Goal: Task Accomplishment & Management: Complete application form

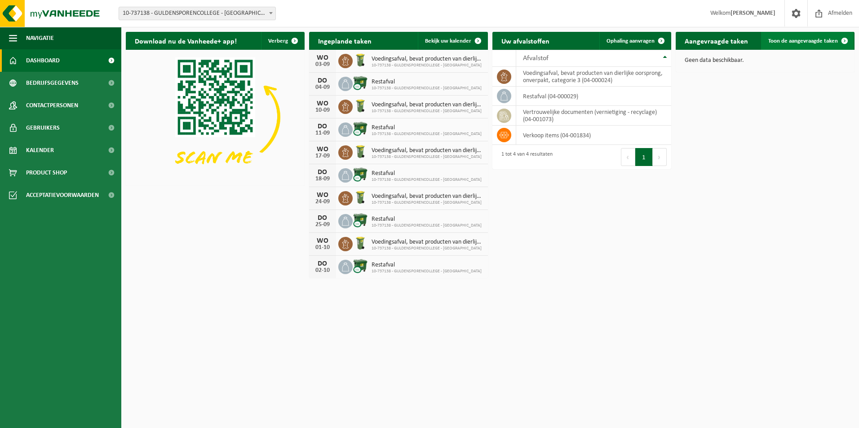
click at [571, 38] on span "Toon de aangevraagde taken" at bounding box center [803, 41] width 70 height 6
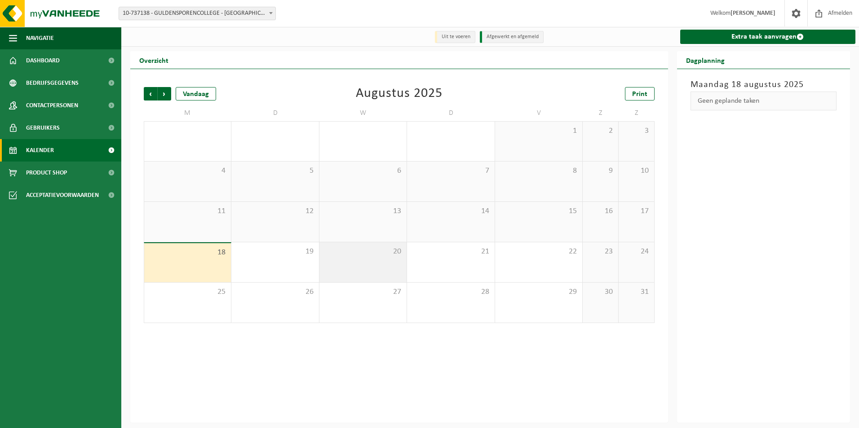
click at [345, 253] on span "20" at bounding box center [363, 252] width 78 height 10
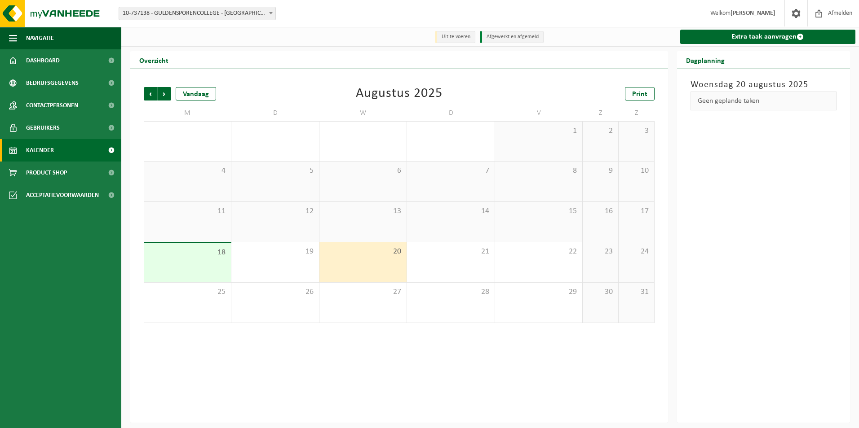
click at [754, 97] on div "Geen geplande taken" at bounding box center [763, 101] width 146 height 19
click at [48, 149] on span "Kalender" at bounding box center [40, 150] width 28 height 22
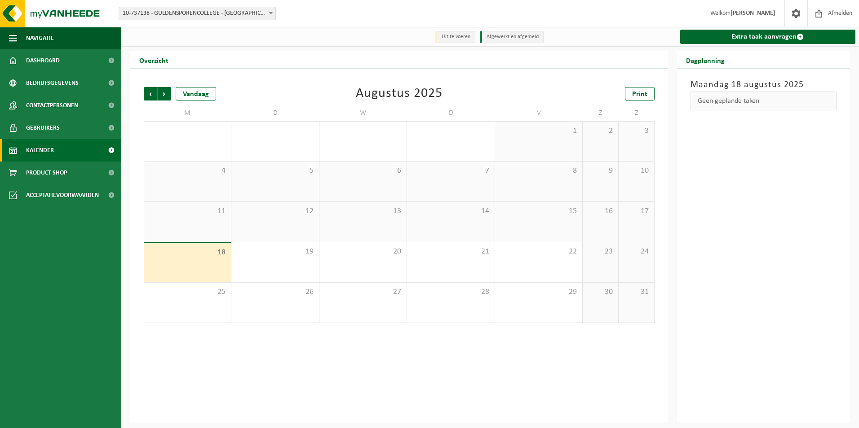
click at [456, 39] on li "Uit te voeren" at bounding box center [455, 37] width 40 height 12
click at [502, 39] on li "Afgewerkt en afgemeld" at bounding box center [512, 37] width 64 height 12
click at [164, 97] on span "Volgende" at bounding box center [164, 93] width 13 height 13
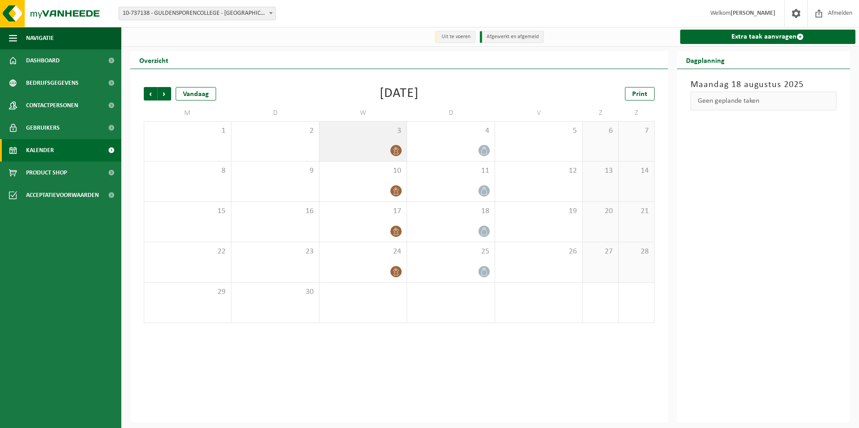
click at [378, 151] on div at bounding box center [363, 151] width 78 height 12
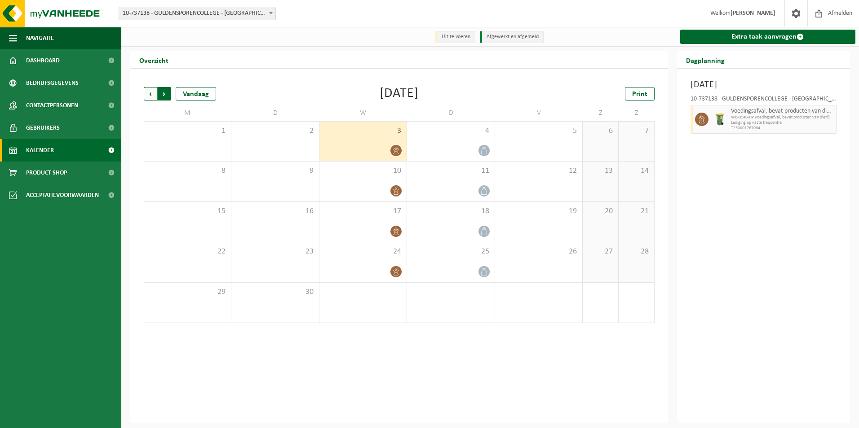
click at [152, 93] on span "Vorige" at bounding box center [150, 93] width 13 height 13
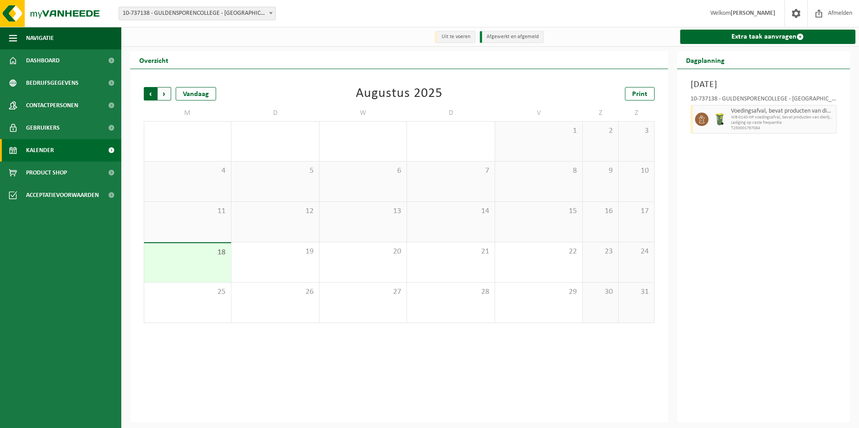
click at [166, 96] on span "Volgende" at bounding box center [164, 93] width 13 height 13
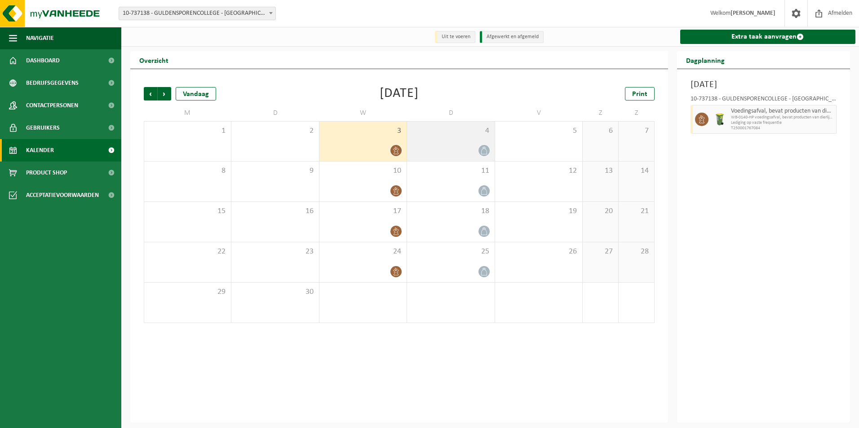
click at [410, 145] on div "4" at bounding box center [450, 142] width 87 height 40
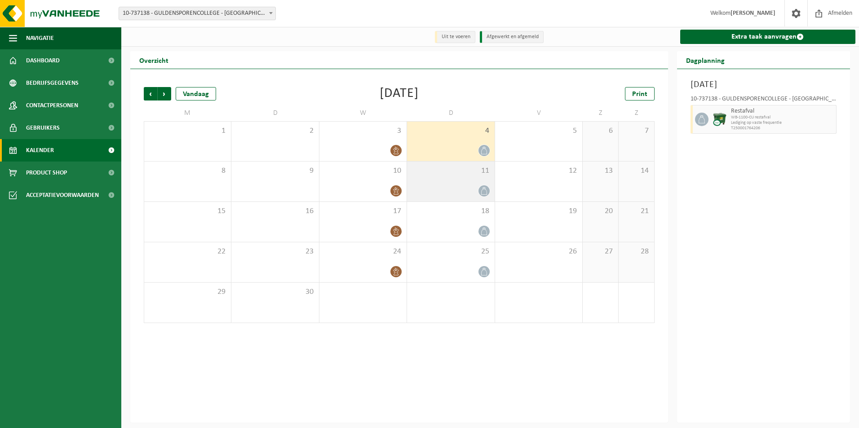
click at [441, 177] on div "11" at bounding box center [450, 182] width 87 height 40
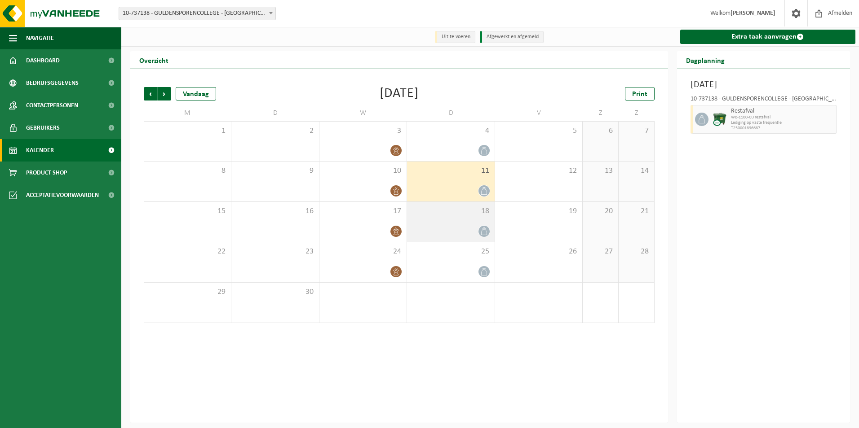
click at [445, 225] on div "18" at bounding box center [450, 222] width 87 height 40
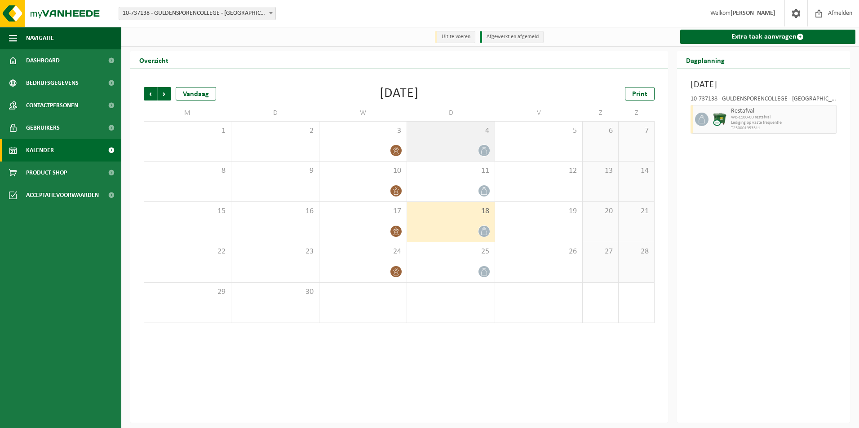
click at [437, 135] on span "4" at bounding box center [450, 131] width 78 height 10
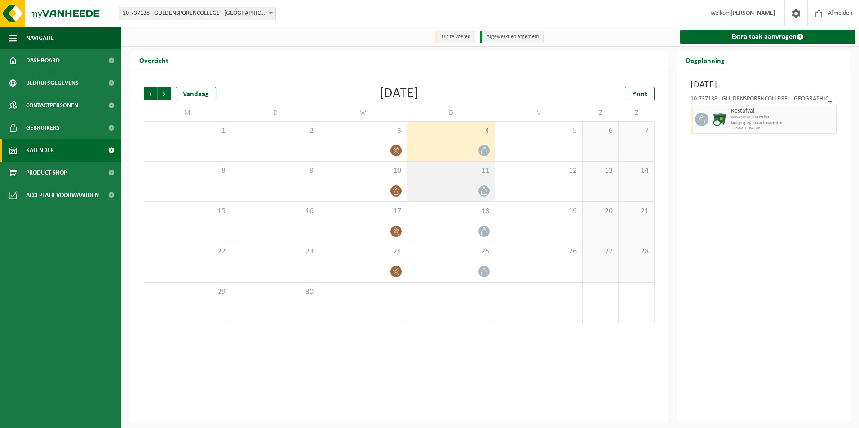
click at [449, 185] on div "11" at bounding box center [450, 182] width 87 height 40
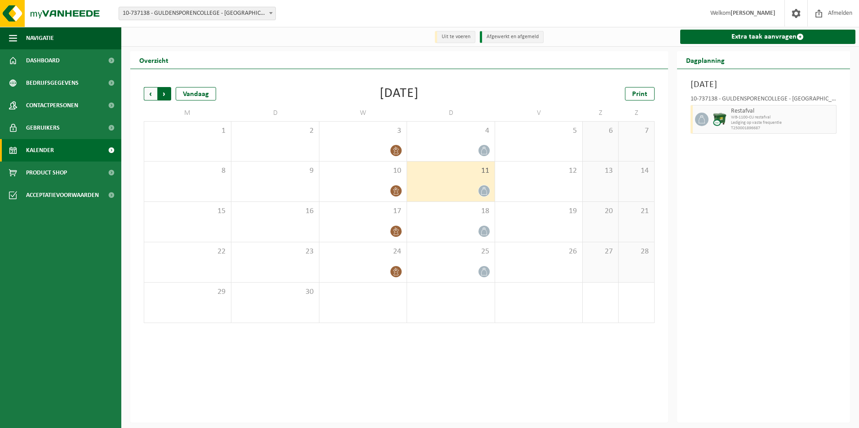
click at [150, 96] on span "Vorige" at bounding box center [150, 93] width 13 height 13
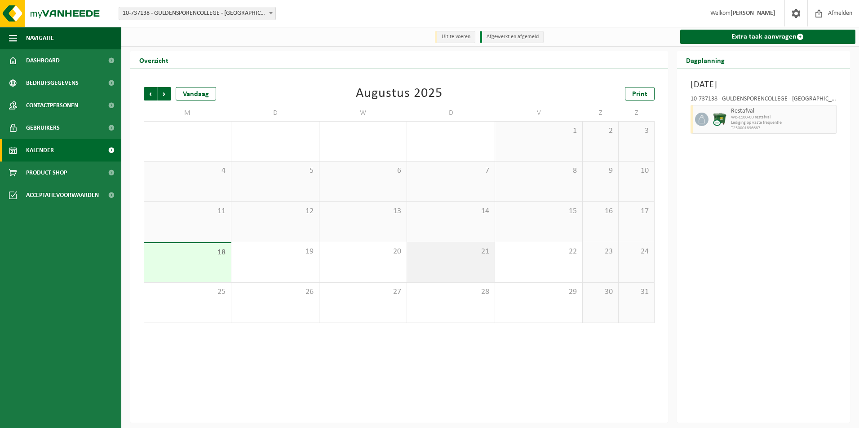
click at [456, 265] on div "21" at bounding box center [450, 263] width 87 height 40
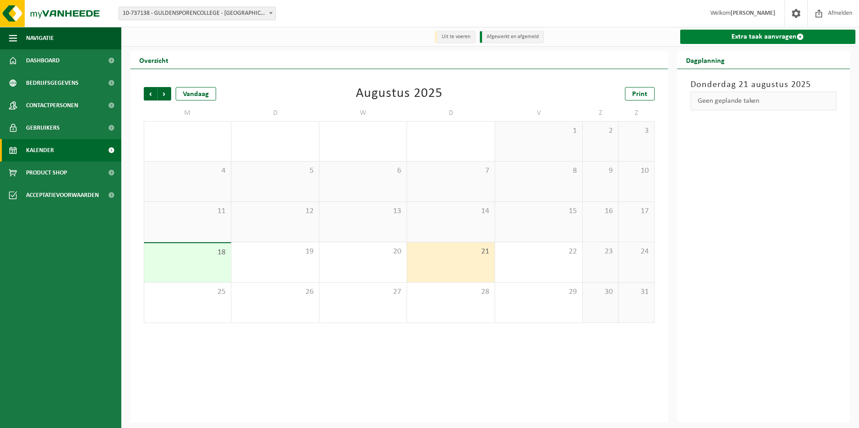
click at [756, 36] on link "Extra taak aanvragen" at bounding box center [768, 37] width 176 height 14
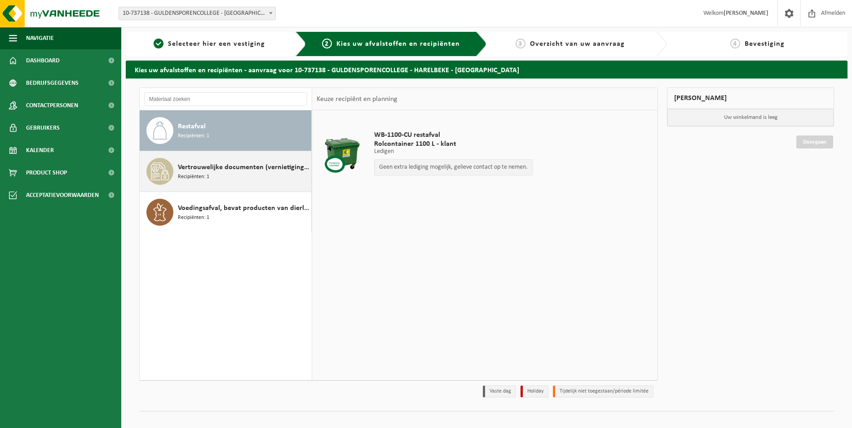
click at [194, 175] on span "Recipiënten: 1" at bounding box center [193, 177] width 31 height 9
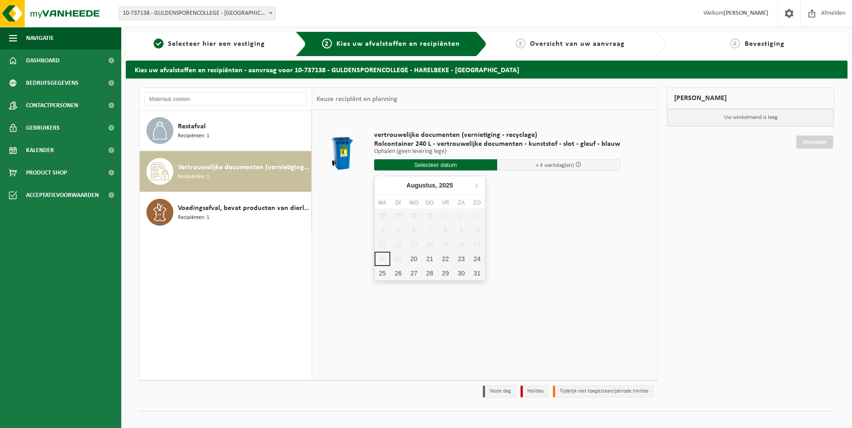
click at [452, 166] on input "text" at bounding box center [435, 164] width 123 height 11
click at [430, 260] on div "21" at bounding box center [430, 259] width 16 height 14
type input "Van 2025-08-21"
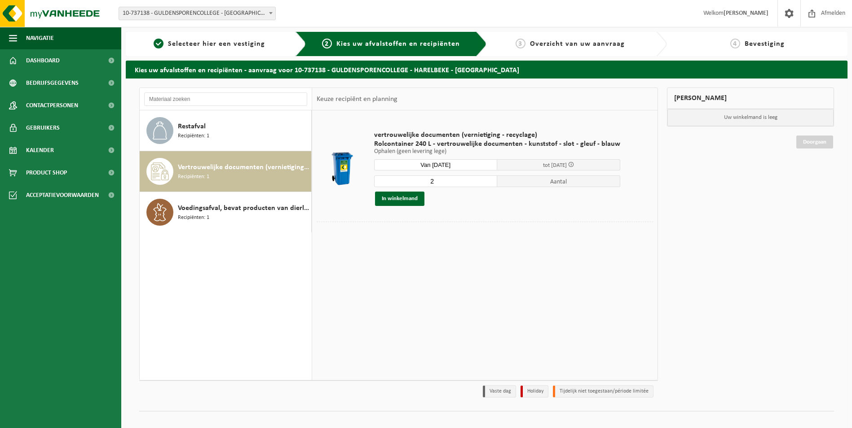
click at [486, 178] on input "2" at bounding box center [435, 182] width 123 height 12
type input "1"
click at [486, 184] on input "1" at bounding box center [435, 182] width 123 height 12
click at [447, 258] on div "vertrouwelijke documenten (vernietiging - recyclage) Rolcontainer 240 L - vertr…" at bounding box center [484, 244] width 345 height 269
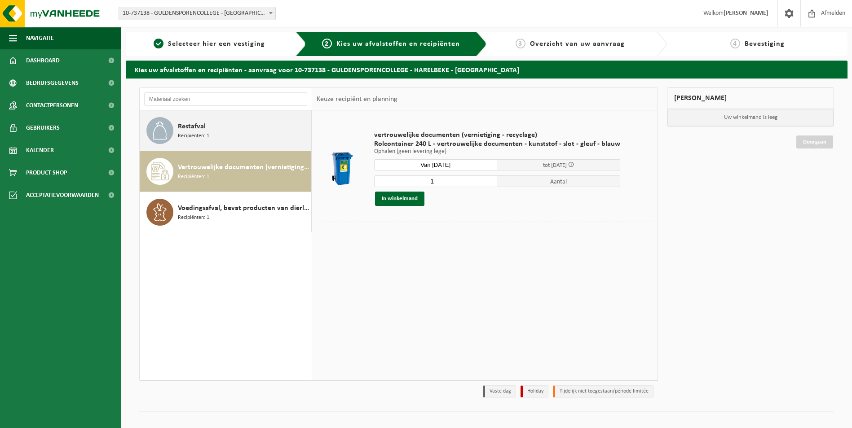
click at [199, 122] on span "Restafval" at bounding box center [192, 126] width 28 height 11
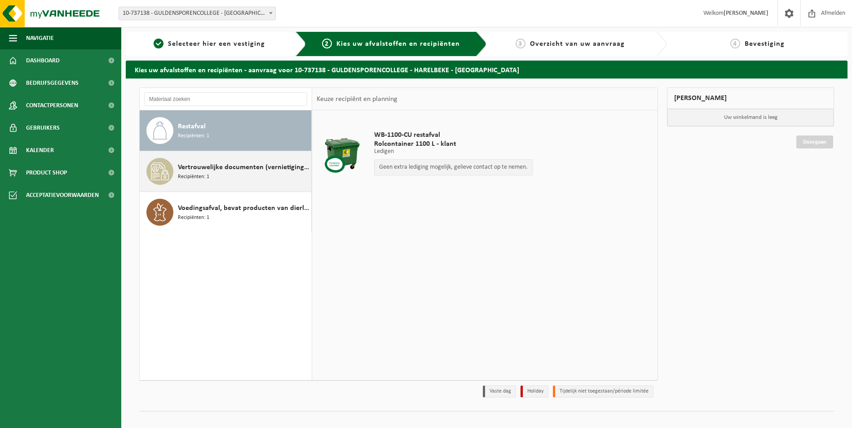
click at [215, 172] on span "Vertrouwelijke documenten (vernietiging - recyclage)" at bounding box center [243, 167] width 131 height 11
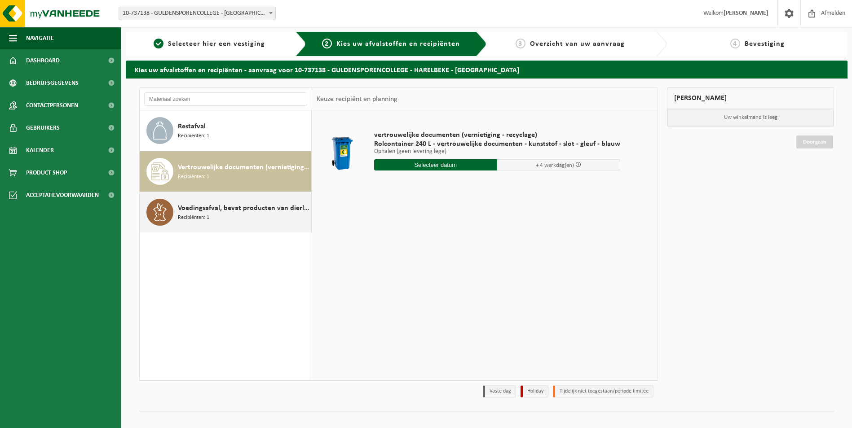
click at [216, 209] on span "Voedingsafval, bevat producten van dierlijke oorsprong, onverpakt, categorie 3" at bounding box center [243, 208] width 131 height 11
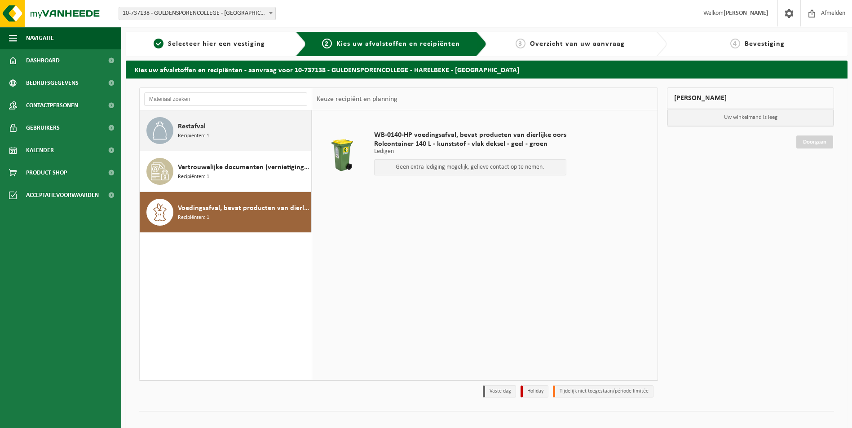
click at [209, 127] on div "Restafval Recipiënten: 1" at bounding box center [243, 130] width 131 height 27
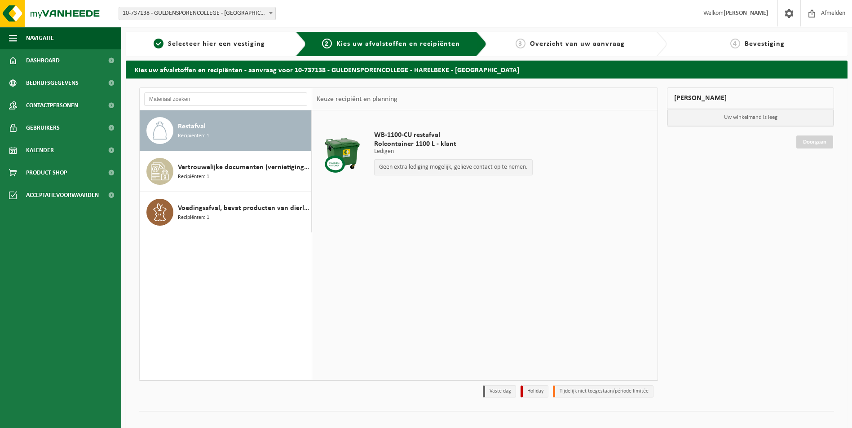
click at [337, 163] on div at bounding box center [342, 155] width 46 height 36
click at [792, 14] on span at bounding box center [788, 13] width 13 height 27
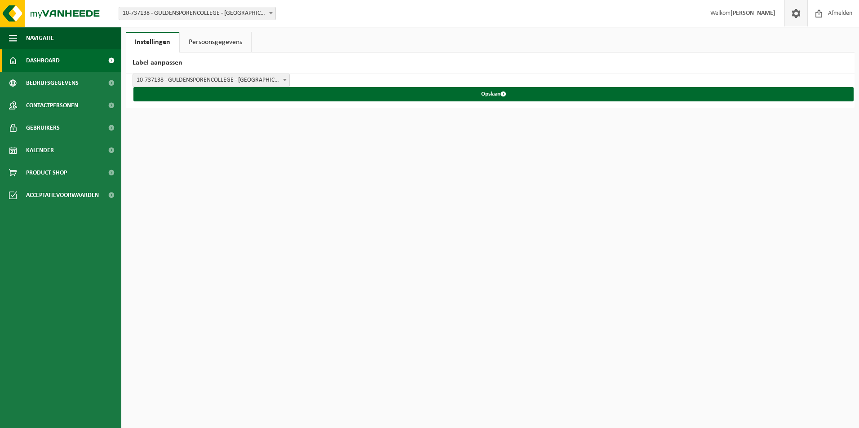
click at [51, 57] on span "Dashboard" at bounding box center [43, 60] width 34 height 22
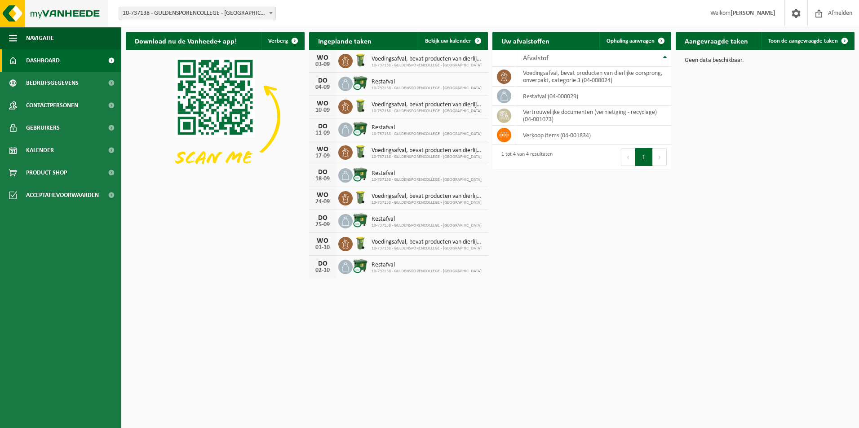
click at [46, 12] on img at bounding box center [54, 13] width 108 height 27
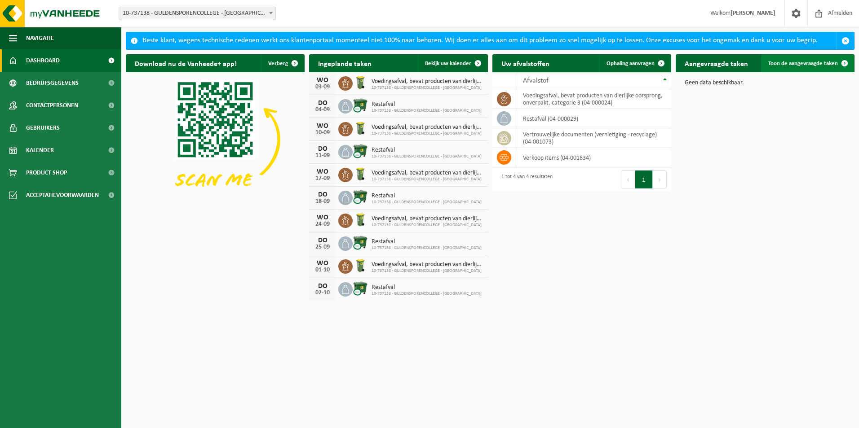
click at [770, 61] on span "Toon de aangevraagde taken" at bounding box center [803, 64] width 70 height 6
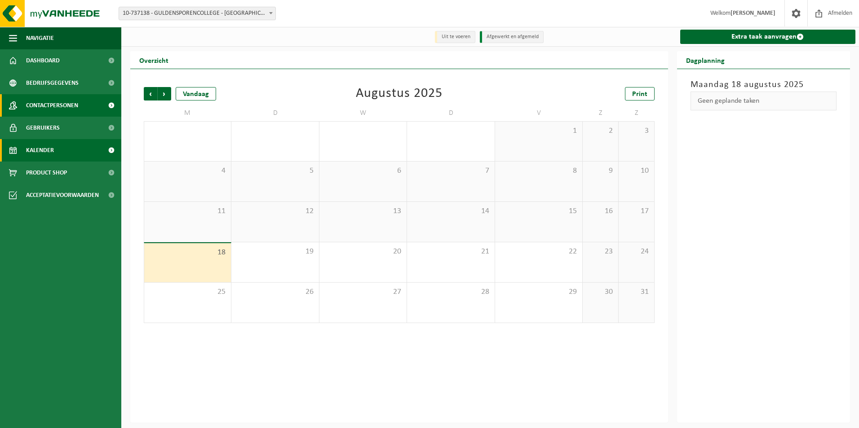
click at [49, 103] on span "Contactpersonen" at bounding box center [52, 105] width 52 height 22
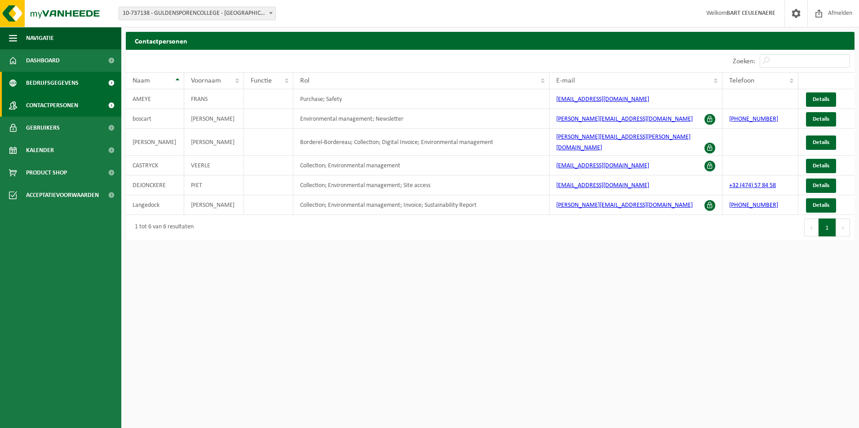
click at [57, 80] on span "Bedrijfsgegevens" at bounding box center [52, 83] width 53 height 22
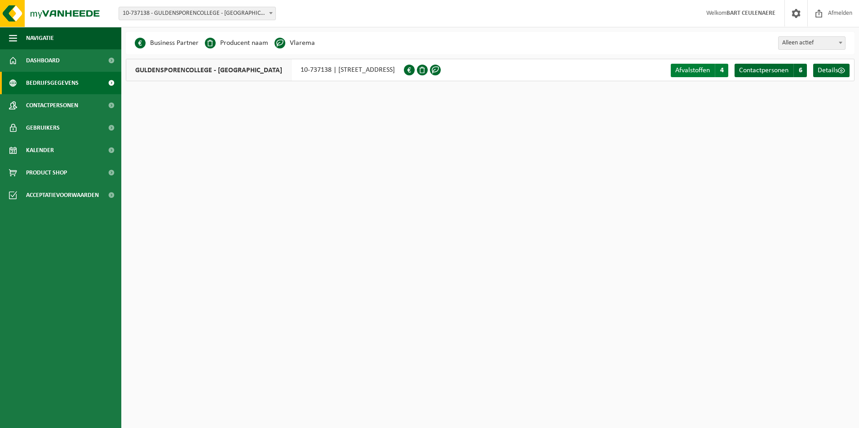
click at [699, 71] on span "Afvalstoffen" at bounding box center [692, 70] width 35 height 7
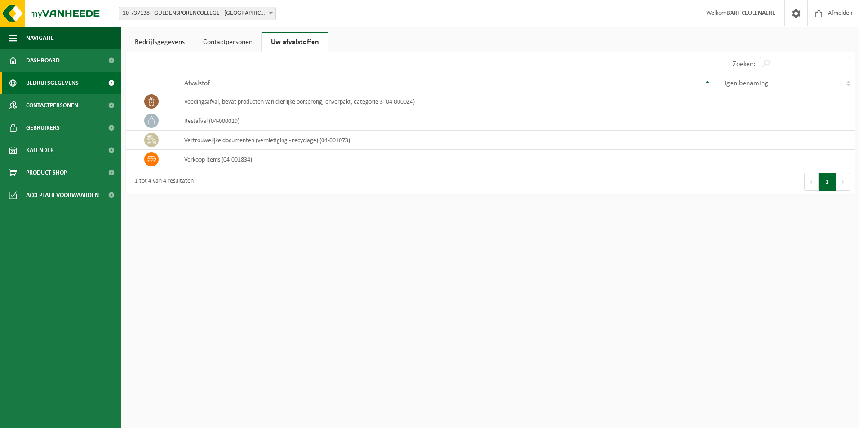
click at [50, 83] on span "Bedrijfsgegevens" at bounding box center [52, 83] width 53 height 22
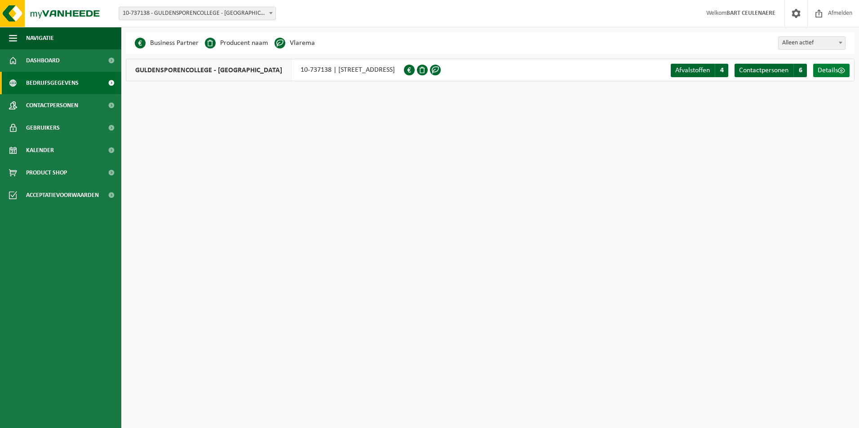
click at [827, 69] on span "Details" at bounding box center [827, 70] width 20 height 7
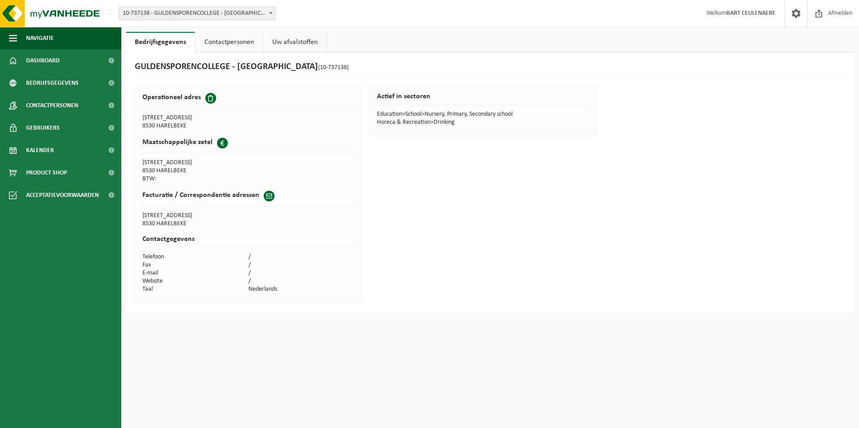
click at [235, 44] on link "Contactpersonen" at bounding box center [228, 42] width 67 height 21
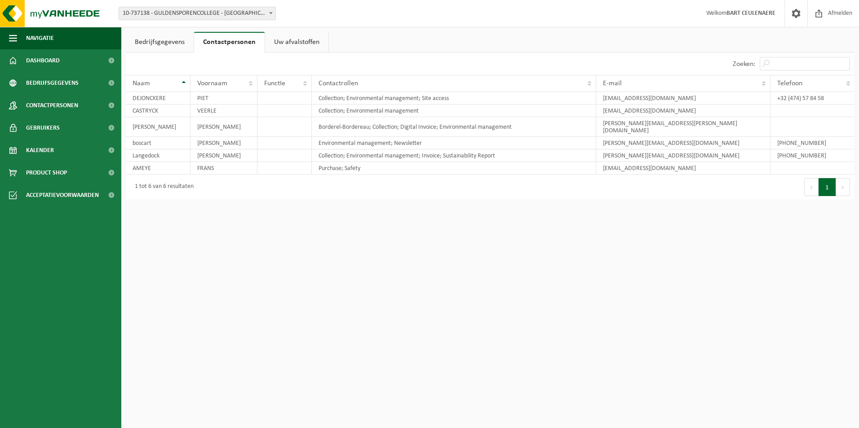
click at [298, 45] on link "Uw afvalstoffen" at bounding box center [296, 42] width 63 height 21
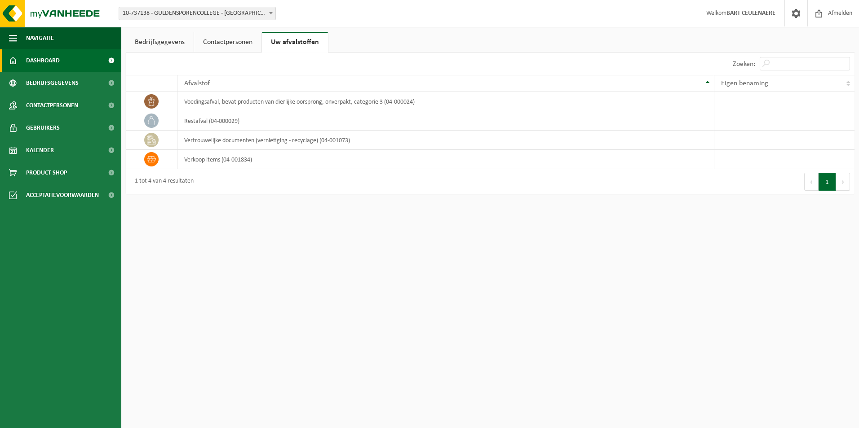
click at [40, 60] on span "Dashboard" at bounding box center [43, 60] width 34 height 22
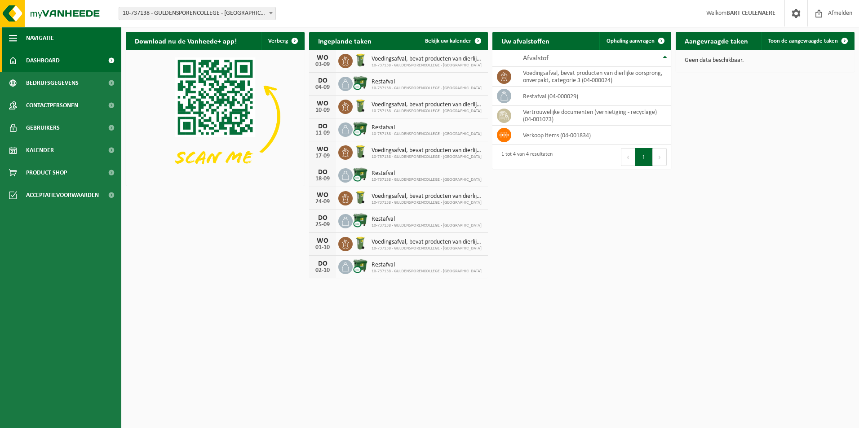
click at [11, 39] on span "button" at bounding box center [13, 38] width 8 height 22
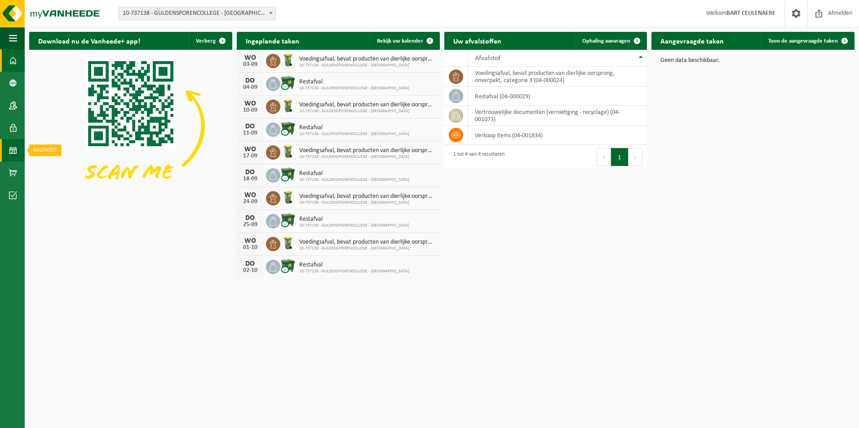
click at [13, 150] on span at bounding box center [13, 150] width 8 height 22
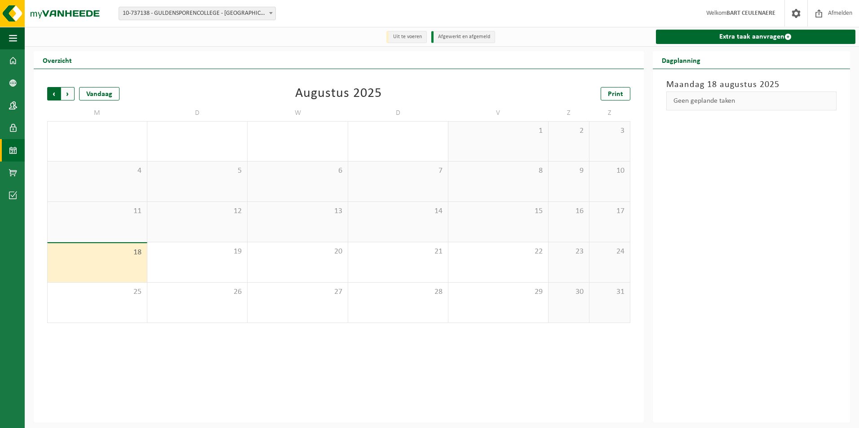
click at [65, 95] on span "Volgende" at bounding box center [67, 93] width 13 height 13
click at [59, 97] on span "Vorige" at bounding box center [53, 93] width 13 height 13
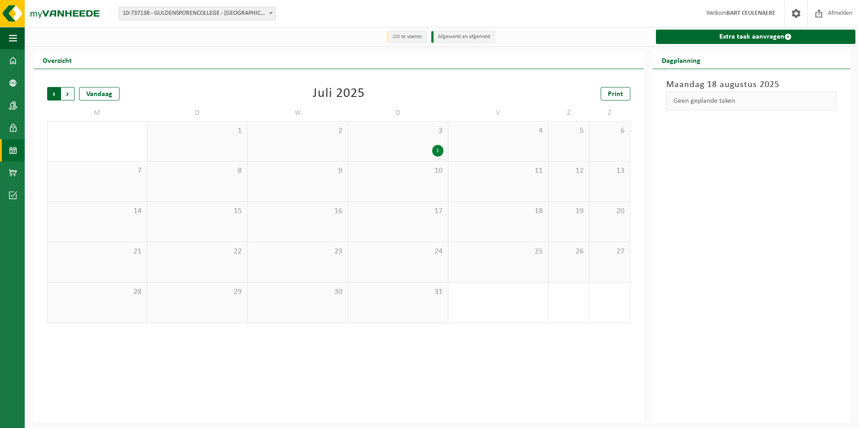
click at [66, 96] on span "Volgende" at bounding box center [67, 93] width 13 height 13
